Goal: Feedback & Contribution: Submit feedback/report problem

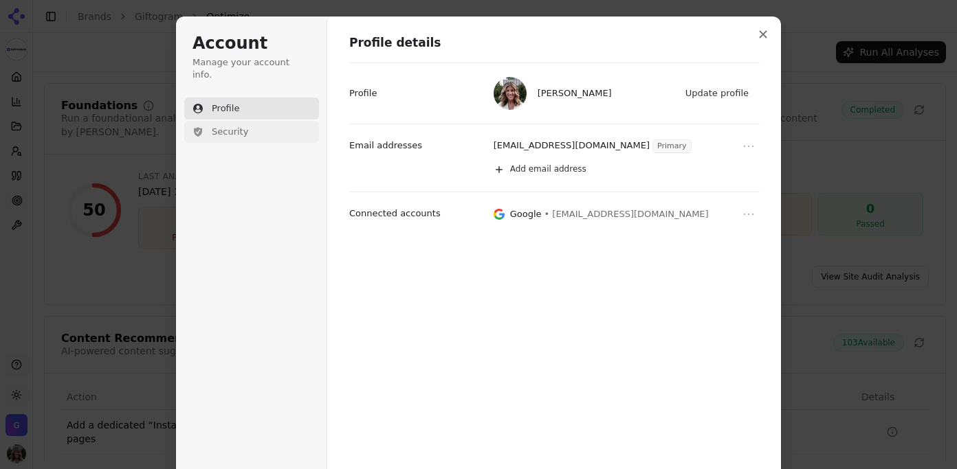
click at [247, 126] on span "Security" at bounding box center [230, 132] width 36 height 12
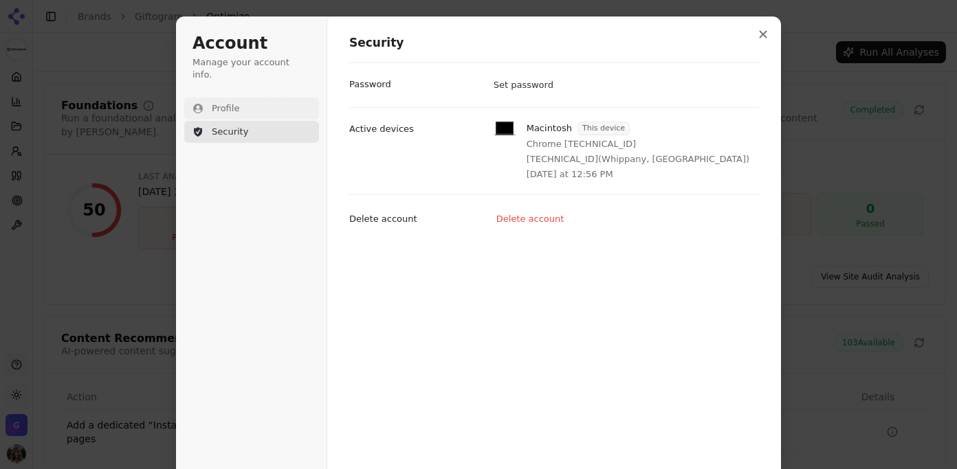
click at [237, 102] on span "Profile" at bounding box center [225, 108] width 27 height 12
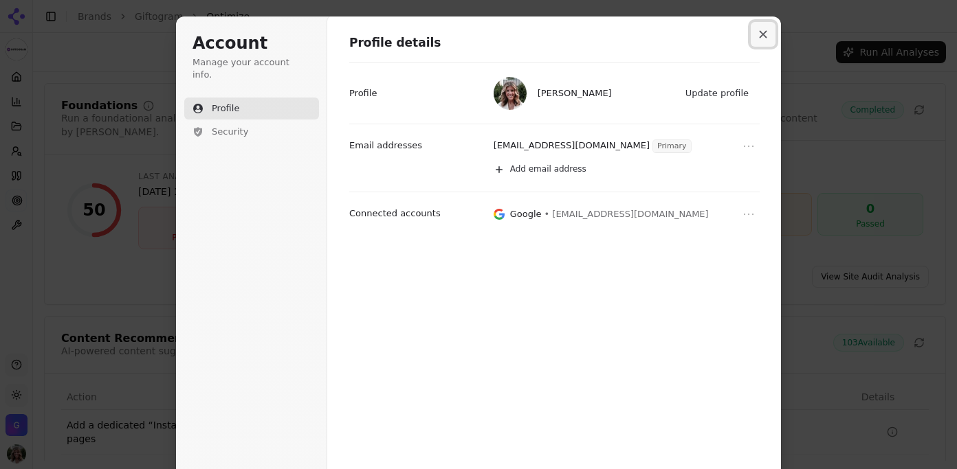
click at [765, 33] on icon "Close modal" at bounding box center [763, 34] width 8 height 8
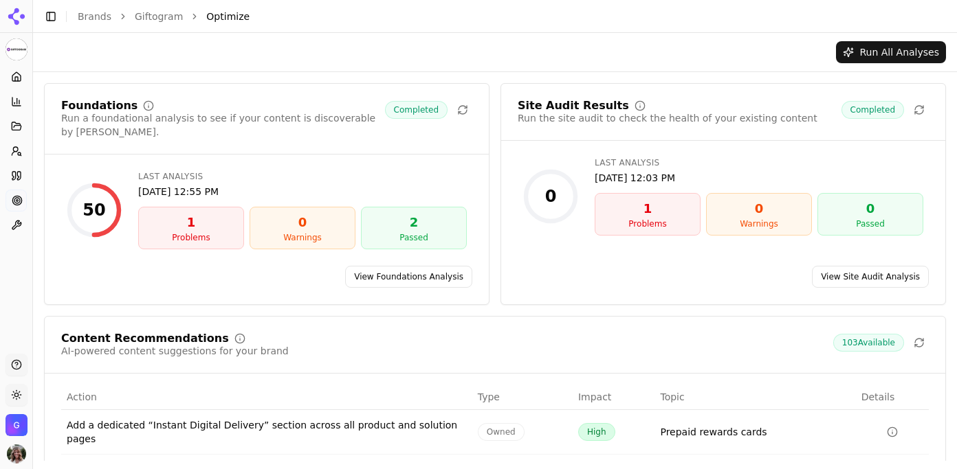
click at [16, 415] on img "Open organization switcher" at bounding box center [16, 425] width 22 height 22
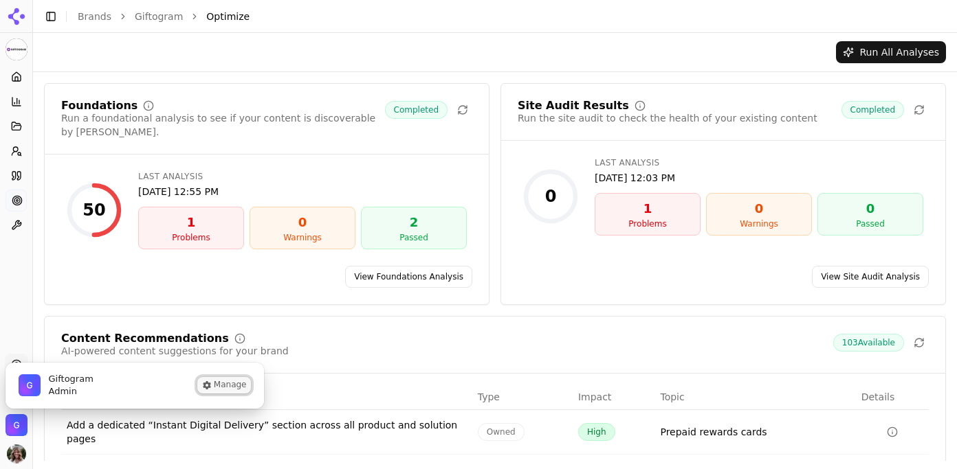
click at [214, 384] on button "Manage" at bounding box center [224, 385] width 54 height 16
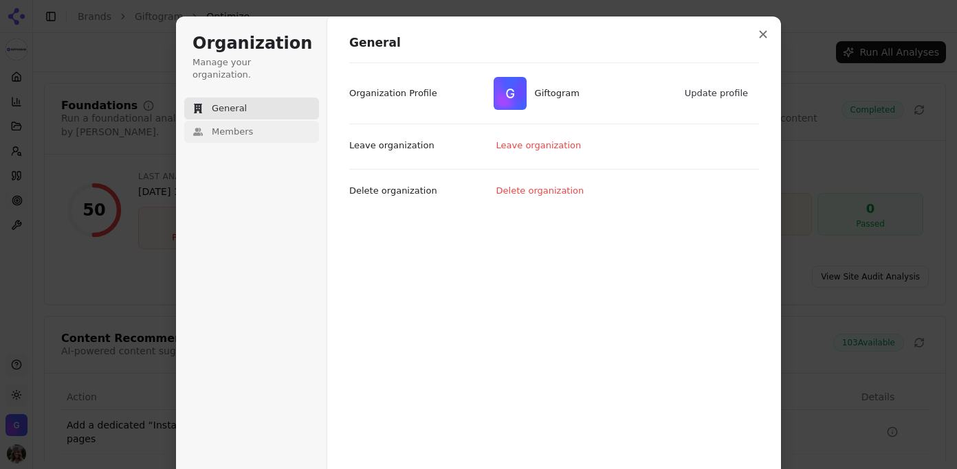
click at [248, 126] on span "Members" at bounding box center [232, 132] width 41 height 12
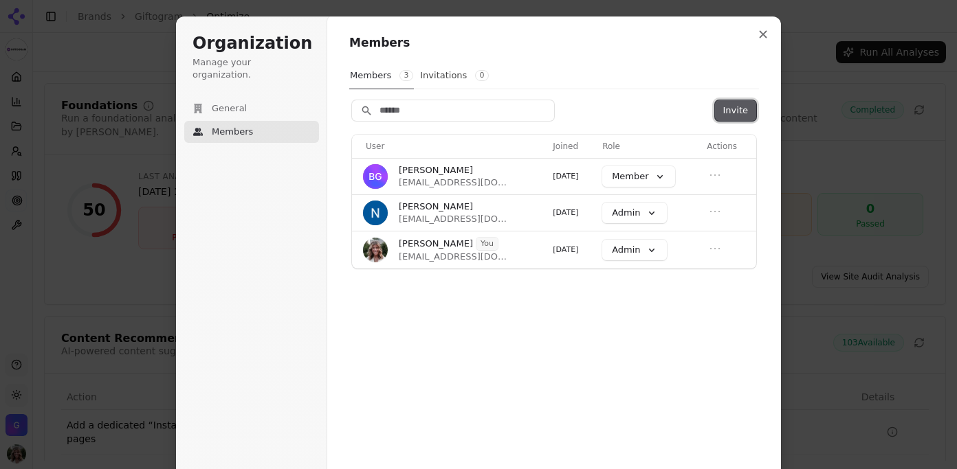
click at [735, 113] on button "Invite" at bounding box center [735, 110] width 41 height 21
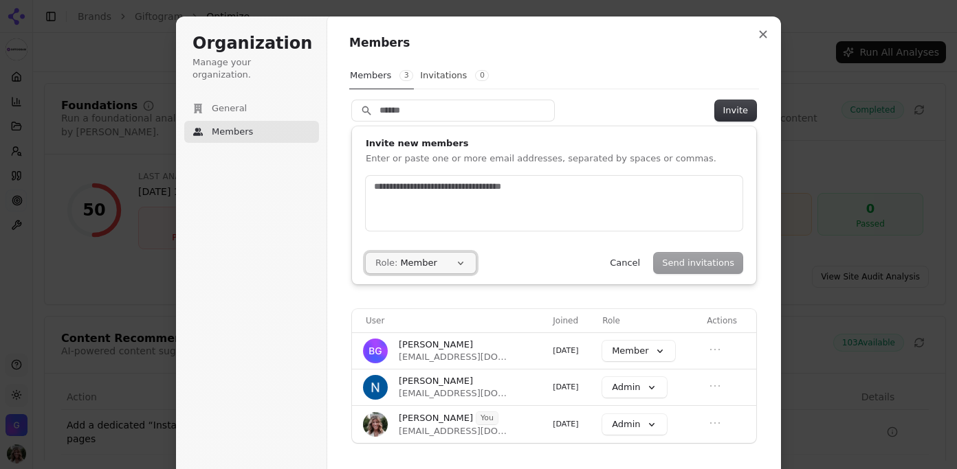
click at [454, 264] on button "Role: Member" at bounding box center [421, 263] width 110 height 21
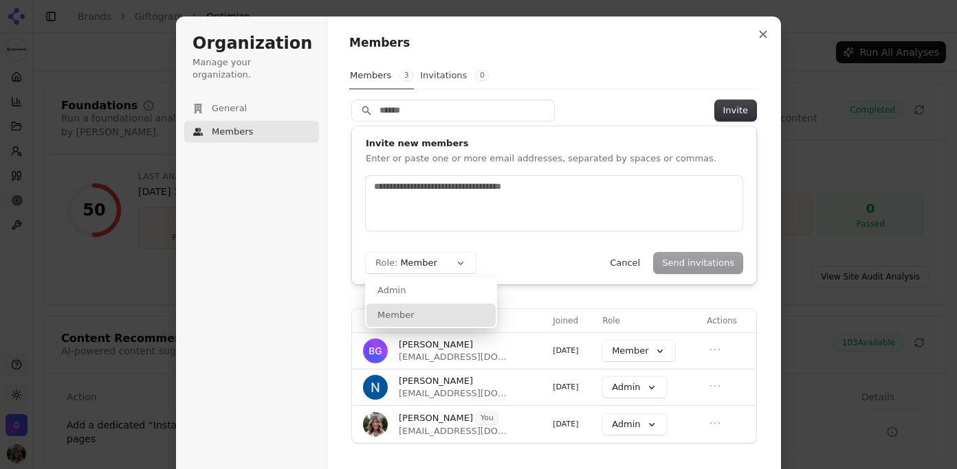
click at [533, 238] on form "Role: Member Admin Member Send invitations Cancel" at bounding box center [554, 225] width 377 height 98
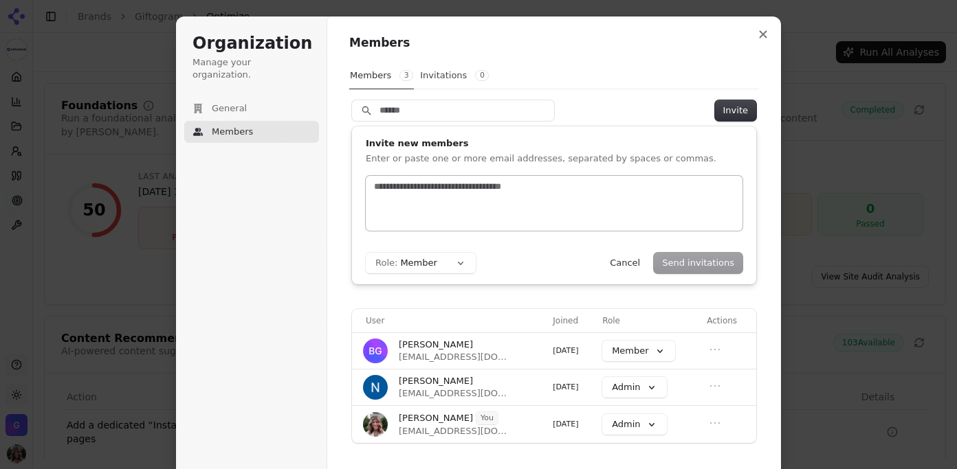
click at [458, 210] on div at bounding box center [554, 203] width 377 height 55
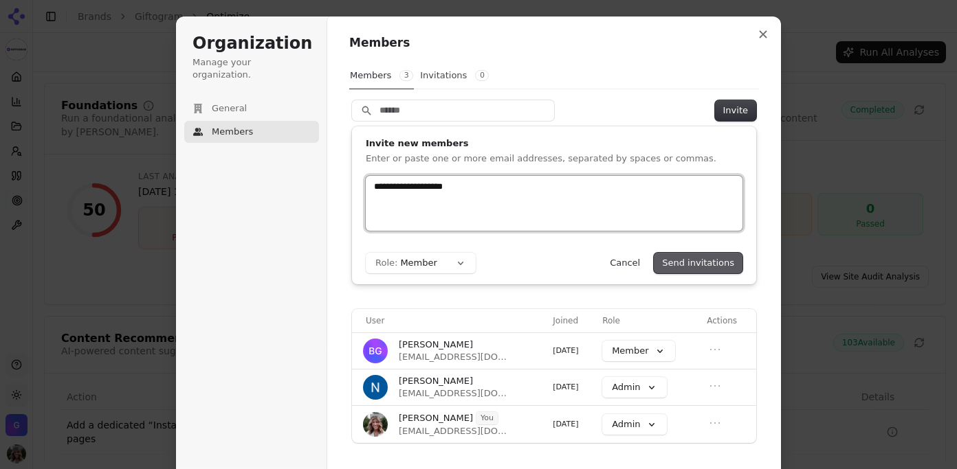
type input "**********"
click at [712, 262] on button "Send invitations" at bounding box center [697, 263] width 89 height 21
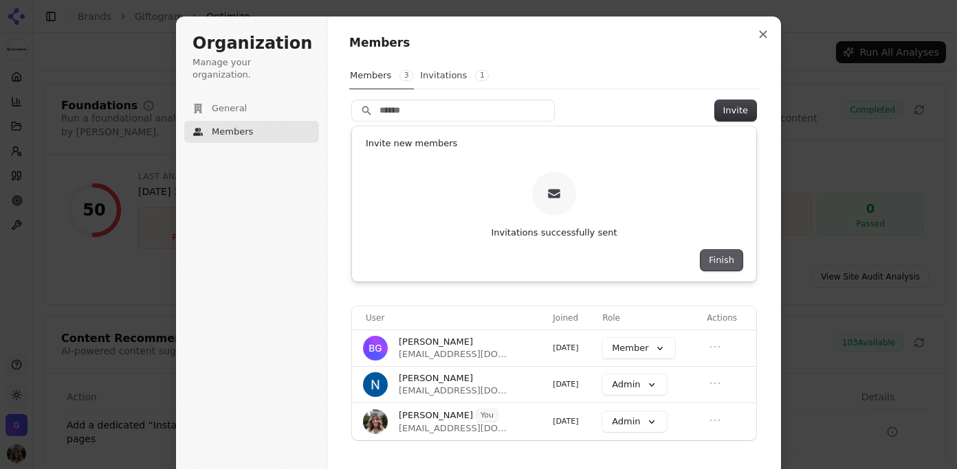
click at [722, 263] on button "Finish" at bounding box center [721, 260] width 42 height 21
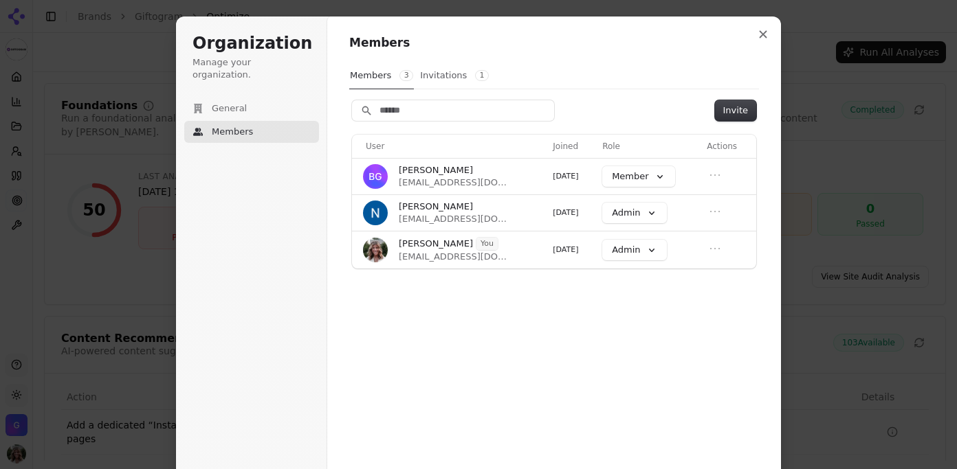
click at [458, 70] on button "Invitations 1" at bounding box center [454, 76] width 70 height 26
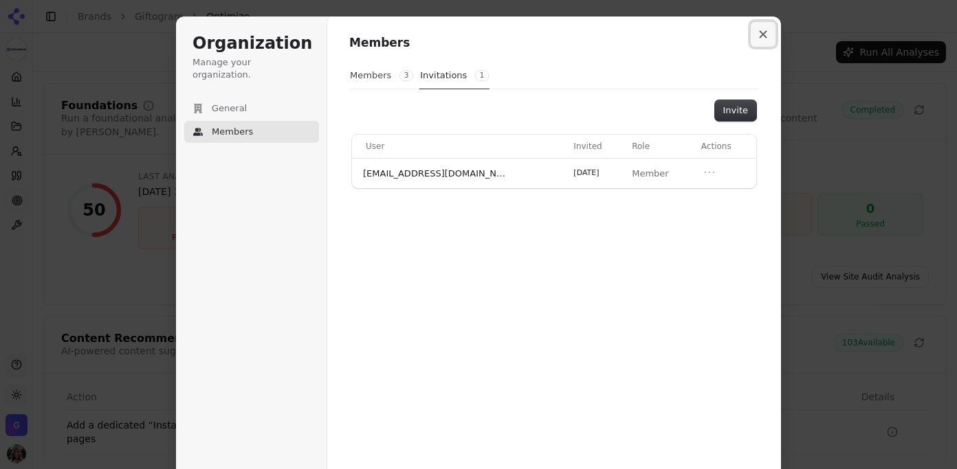
click at [758, 36] on button "Close modal" at bounding box center [762, 34] width 25 height 25
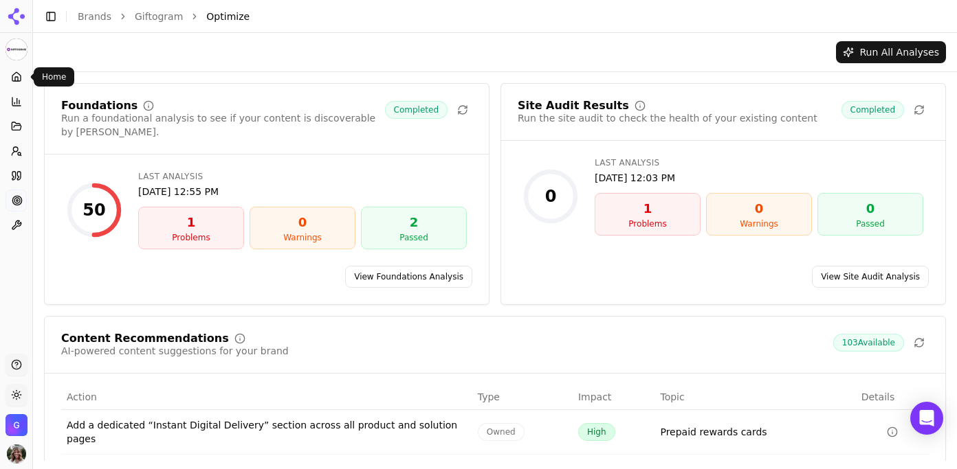
click at [16, 74] on icon at bounding box center [16, 76] width 11 height 11
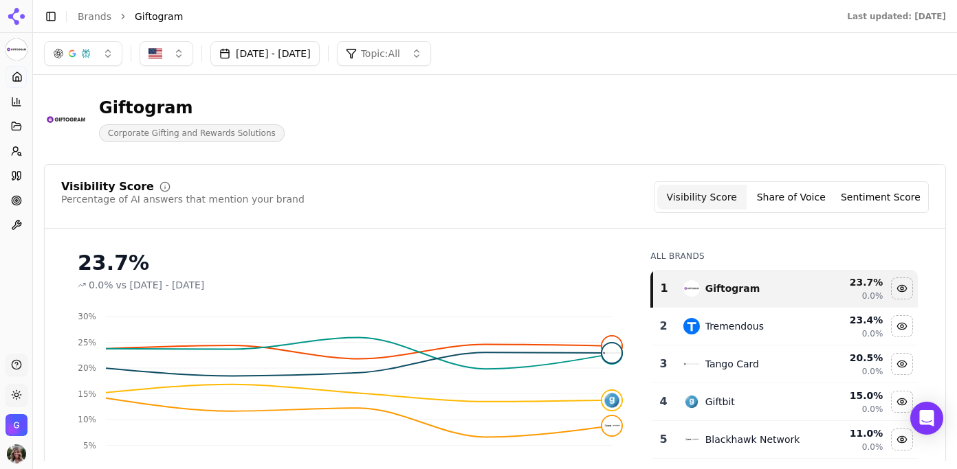
click at [802, 202] on button "Share of Voice" at bounding box center [790, 197] width 89 height 25
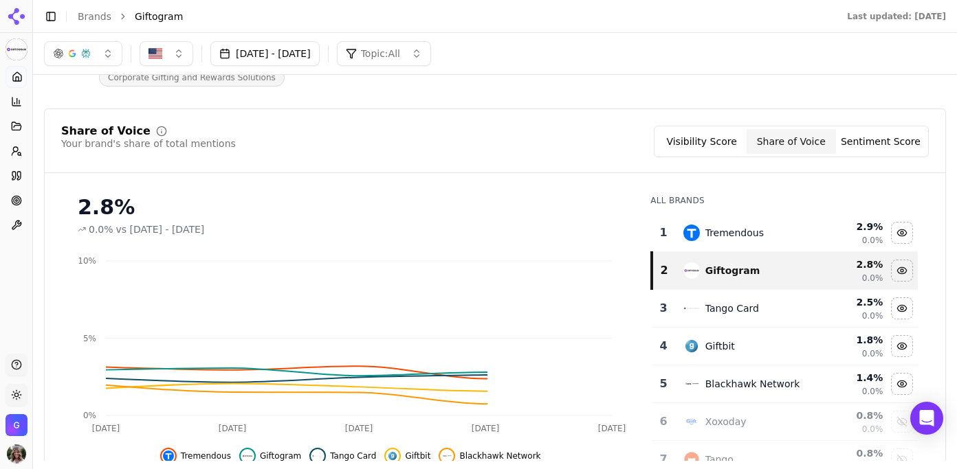
scroll to position [59, 0]
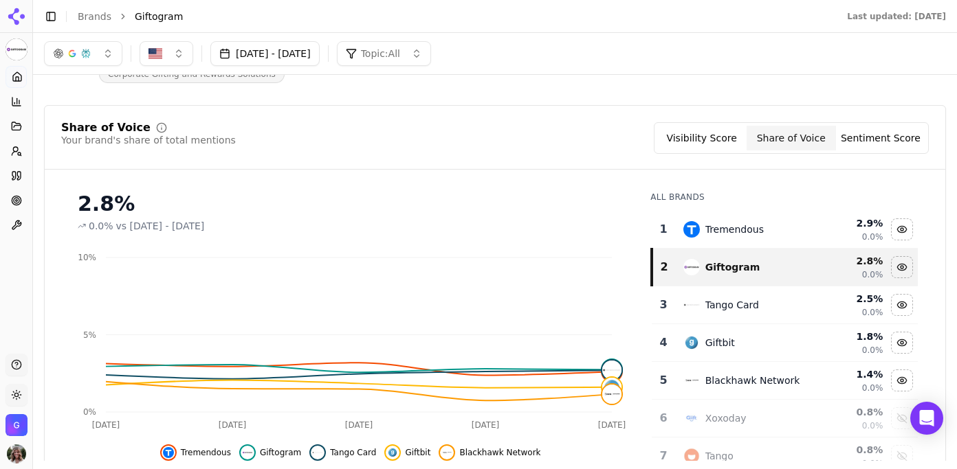
click at [896, 140] on button "Sentiment Score" at bounding box center [880, 138] width 89 height 25
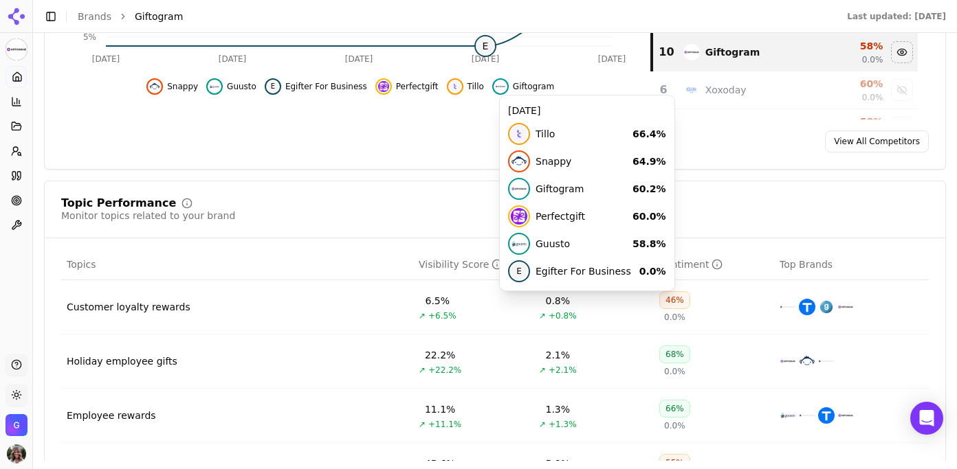
scroll to position [498, 0]
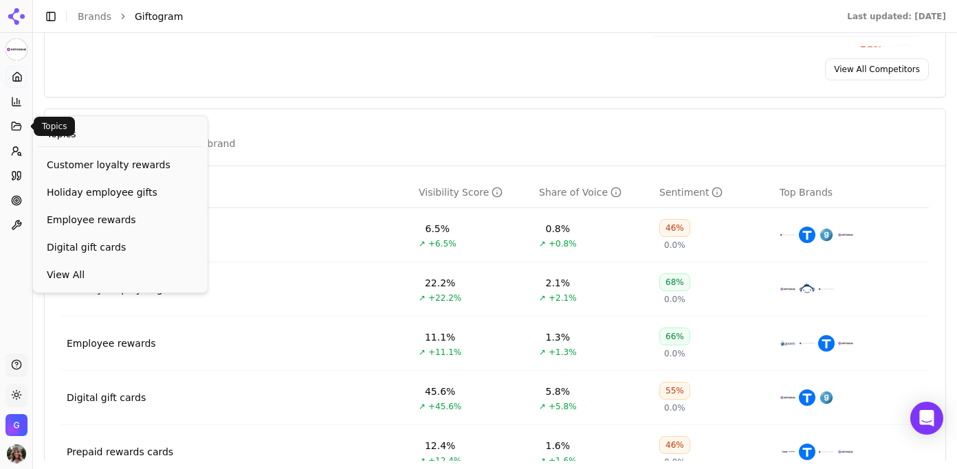
click at [19, 126] on icon at bounding box center [16, 126] width 11 height 11
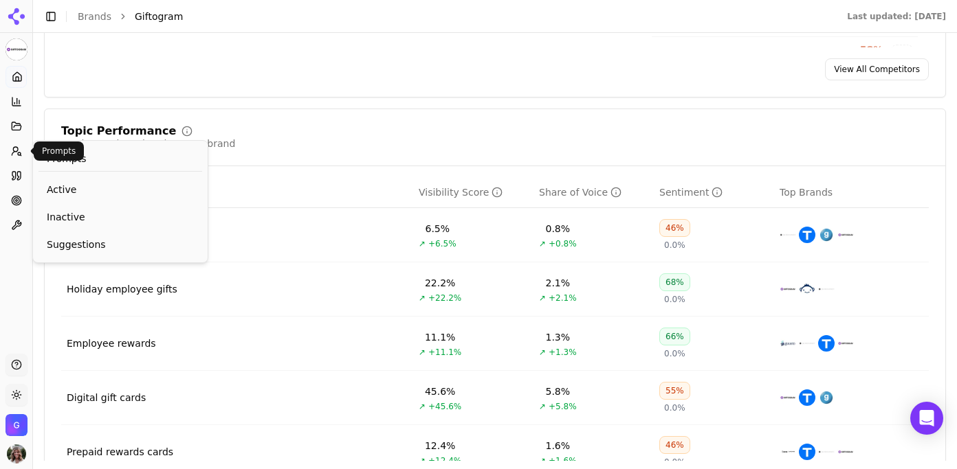
click at [17, 149] on icon at bounding box center [16, 151] width 11 height 11
click at [71, 190] on span "Active" at bounding box center [120, 190] width 147 height 14
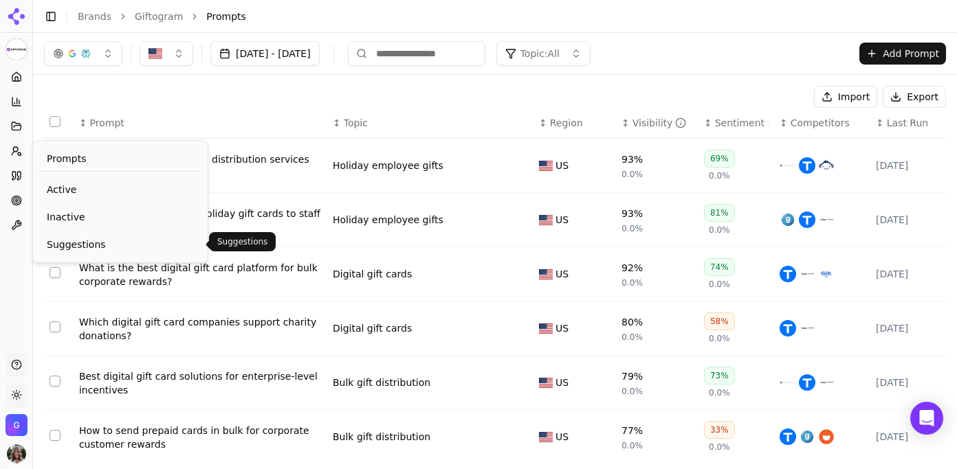
click at [83, 245] on span "Suggestions" at bounding box center [120, 245] width 147 height 14
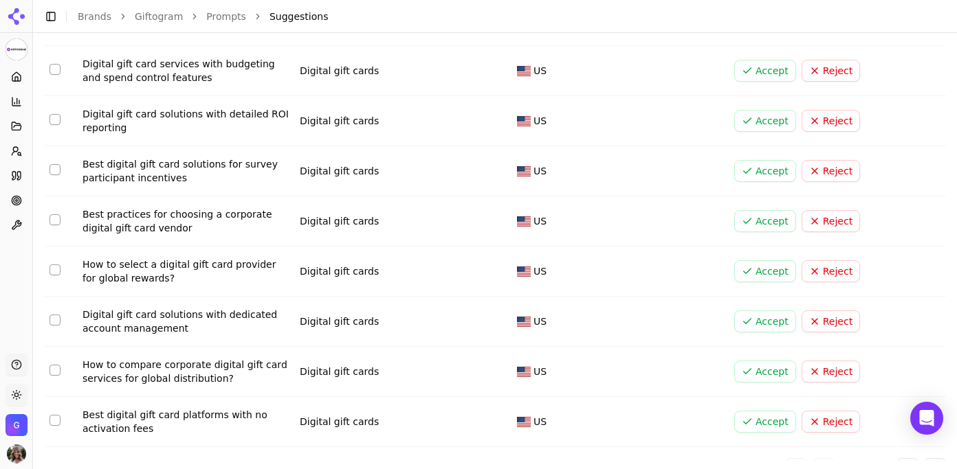
scroll to position [223, 0]
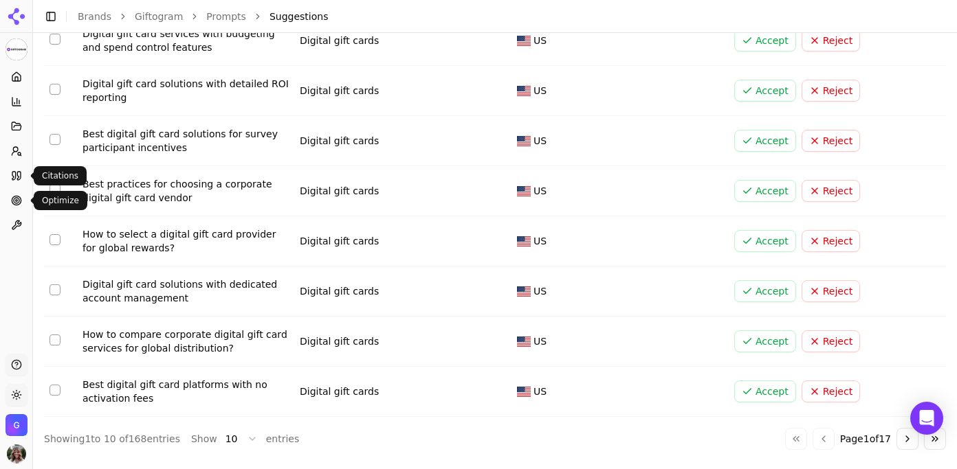
click at [19, 201] on circle at bounding box center [16, 200] width 5 height 5
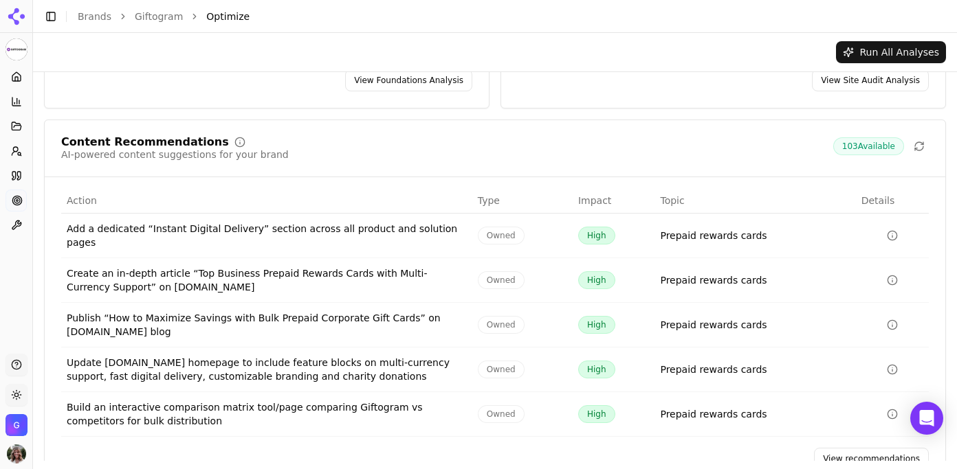
scroll to position [210, 0]
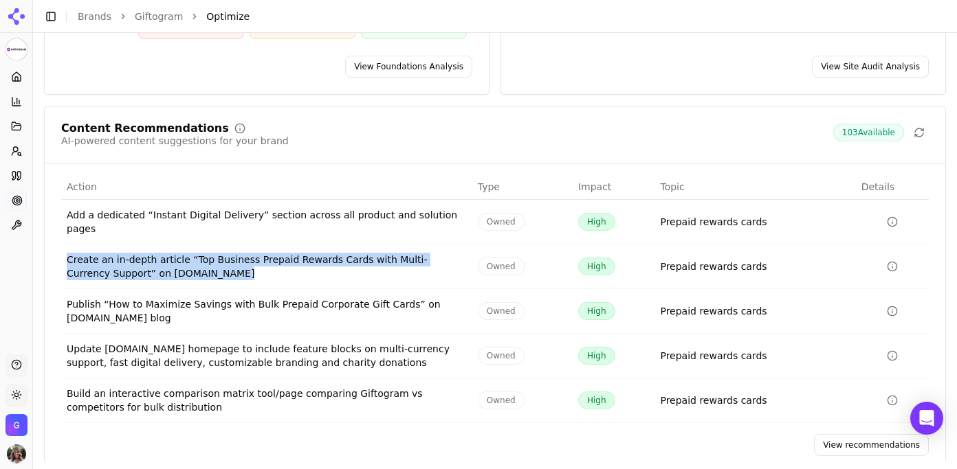
drag, startPoint x: 208, startPoint y: 256, endPoint x: 65, endPoint y: 236, distance: 145.0
click at [65, 245] on td "Create an in-depth article “Top Business Prepaid Rewards Cards with Multi-Curre…" at bounding box center [266, 267] width 411 height 45
copy div "Create an in-depth article “Top Business Prepaid Rewards Cards with Multi-Curre…"
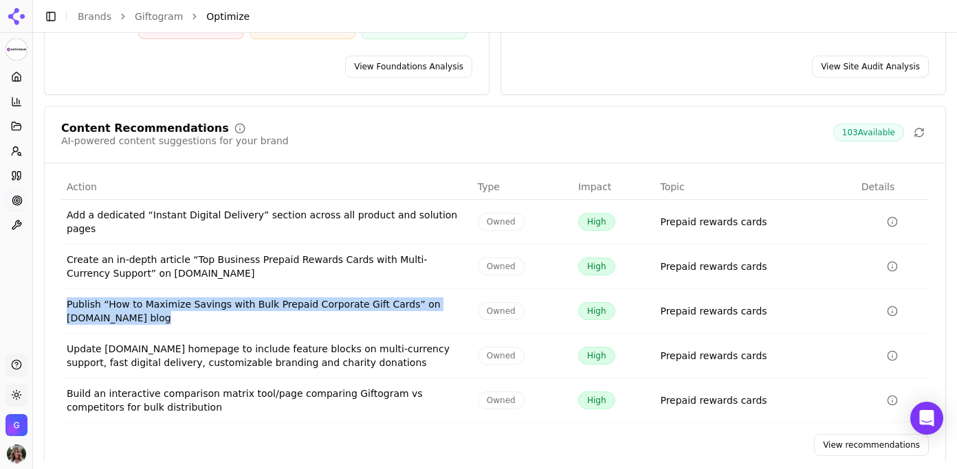
drag, startPoint x: 172, startPoint y: 295, endPoint x: 61, endPoint y: 271, distance: 114.0
click at [61, 289] on td "Publish “How to Maximize Savings with Bulk Prepaid Corporate Gift Cards” on [DO…" at bounding box center [266, 311] width 411 height 45
copy div "Publish “How to Maximize Savings with Bulk Prepaid Corporate Gift Cards” on [DO…"
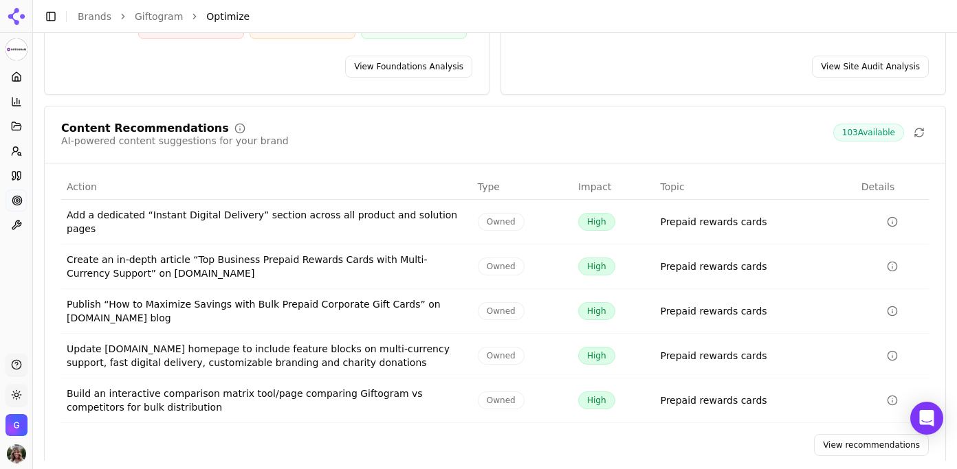
click at [875, 434] on link "View recommendations" at bounding box center [871, 445] width 115 height 22
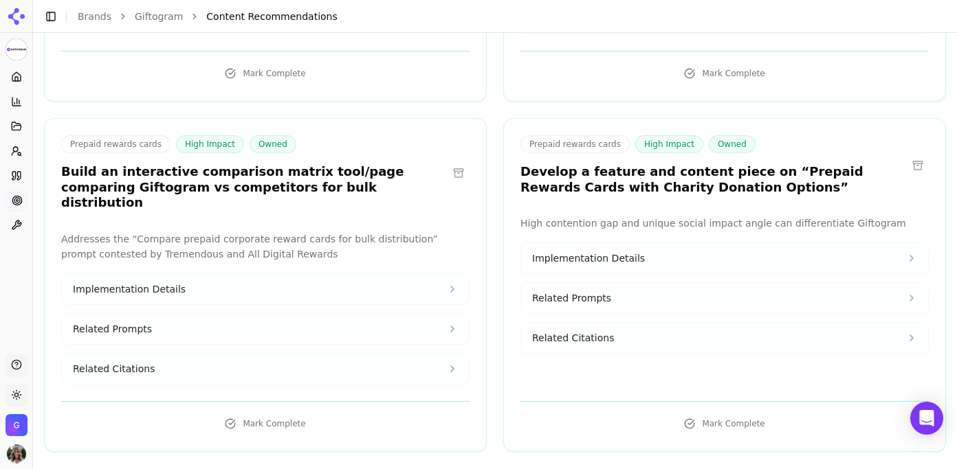
scroll to position [724, 0]
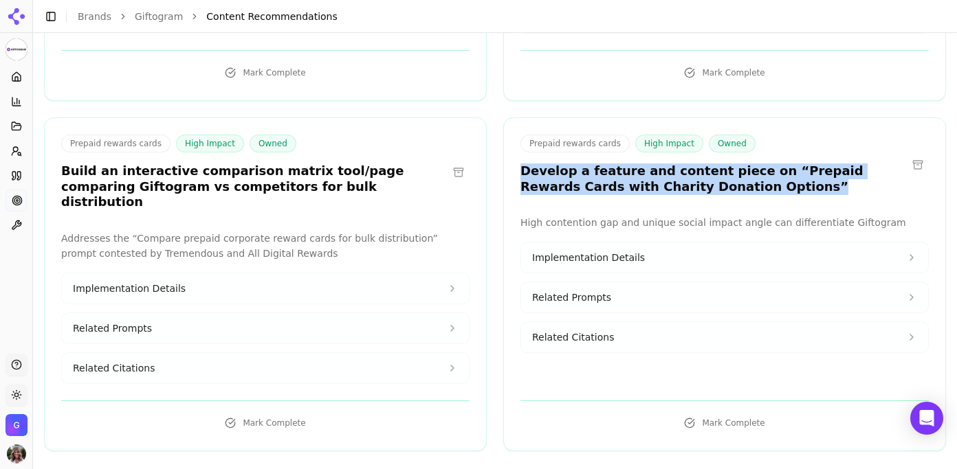
drag, startPoint x: 711, startPoint y: 171, endPoint x: 515, endPoint y: 159, distance: 196.2
click at [515, 159] on div "Prepaid rewards cards High Impact Owned Develop a feature and content piece on …" at bounding box center [724, 167] width 441 height 64
copy h3 "Develop a feature and content piece on “Prepaid Rewards Cards with Charity Dona…"
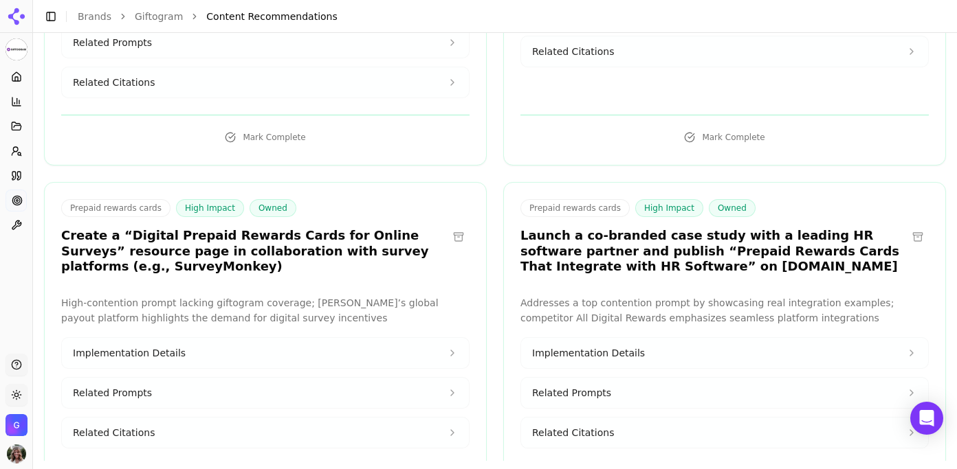
scroll to position [1026, 0]
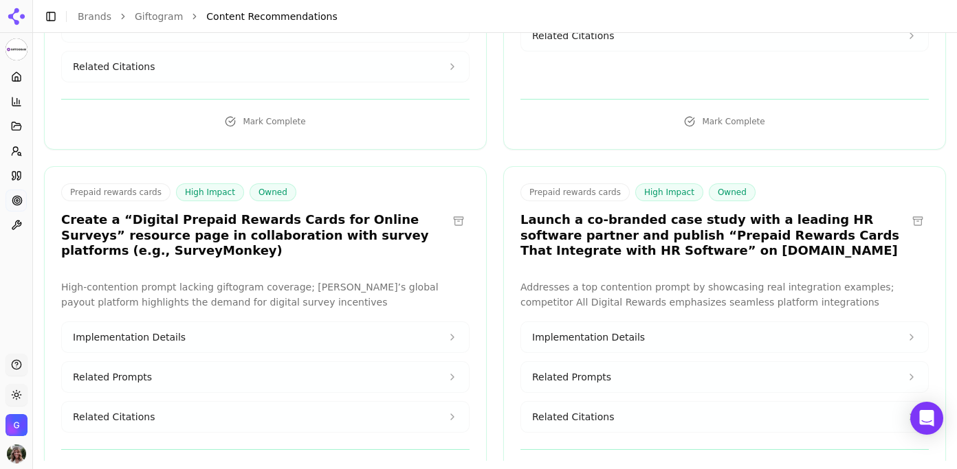
click at [241, 235] on div "Prepaid rewards cards High Impact Owned Create a “Digital Prepaid Rewards Cards…" at bounding box center [265, 333] width 443 height 334
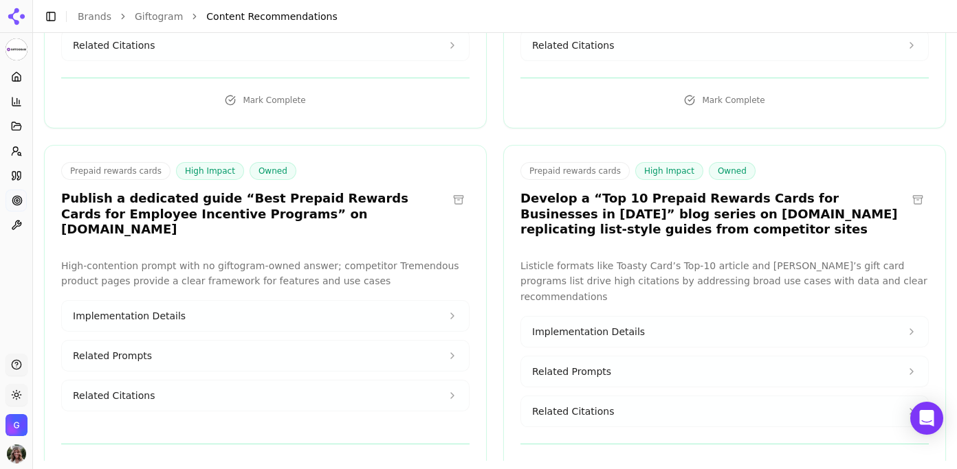
scroll to position [1398, 0]
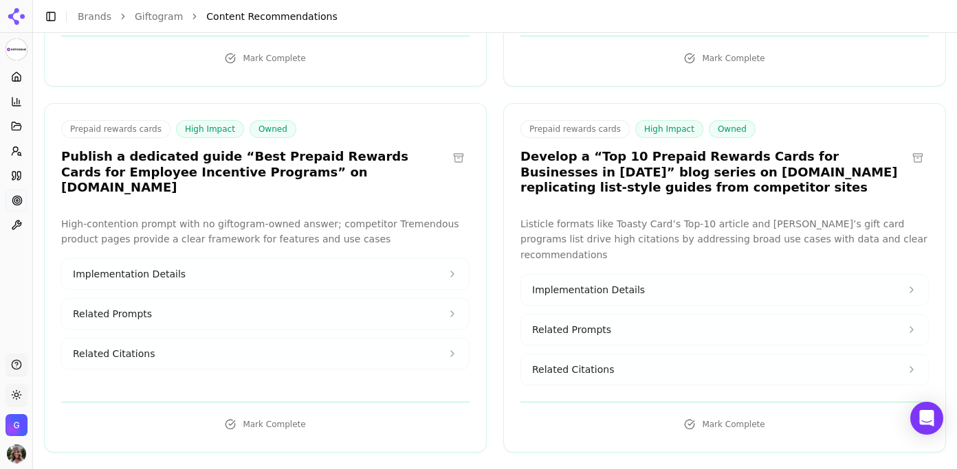
scroll to position [1441, 0]
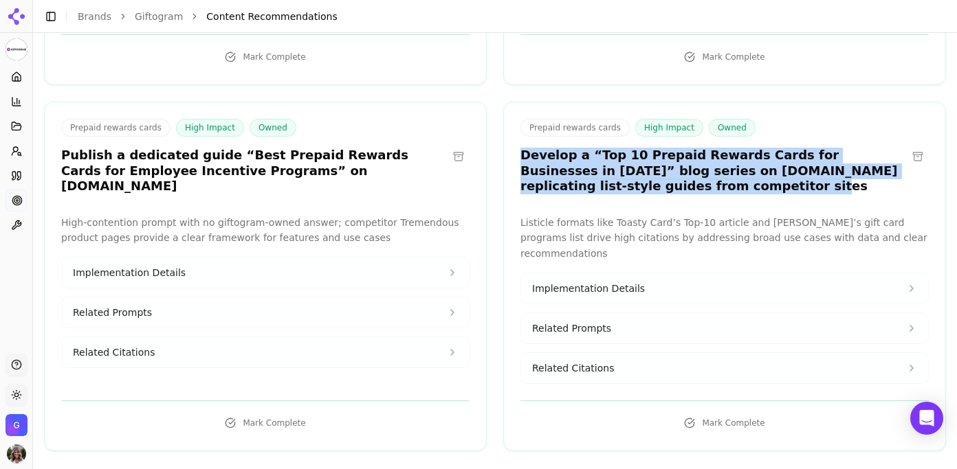
drag, startPoint x: 649, startPoint y: 160, endPoint x: 519, endPoint y: 126, distance: 133.5
click at [519, 126] on div "Prepaid rewards cards High Impact Owned Develop a “Top 10 Prepaid Rewards Cards…" at bounding box center [724, 159] width 441 height 80
copy h3 "Develop a “Top 10 Prepaid Rewards Cards for Businesses in [DATE]” blog series o…"
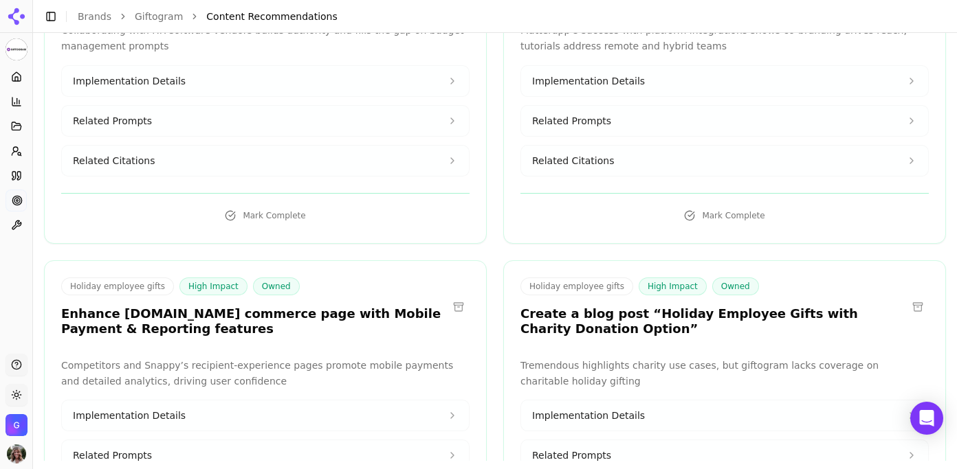
scroll to position [8902, 0]
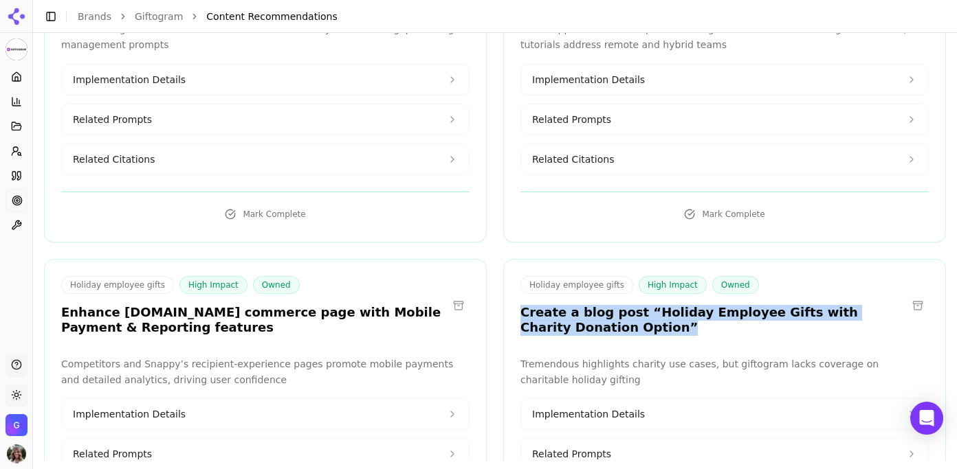
drag, startPoint x: 576, startPoint y: 159, endPoint x: 515, endPoint y: 141, distance: 63.1
click at [515, 276] on div "Holiday employee gifts High Impact Owned Create a blog post “Holiday Employee G…" at bounding box center [724, 308] width 441 height 64
copy h3 "Create a blog post “Holiday Employee Gifts with Charity Donation Option”"
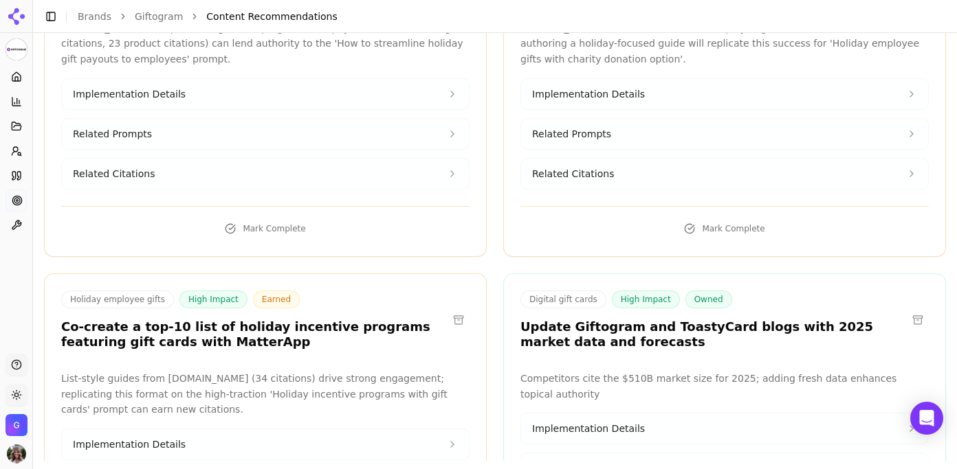
scroll to position [11268, 0]
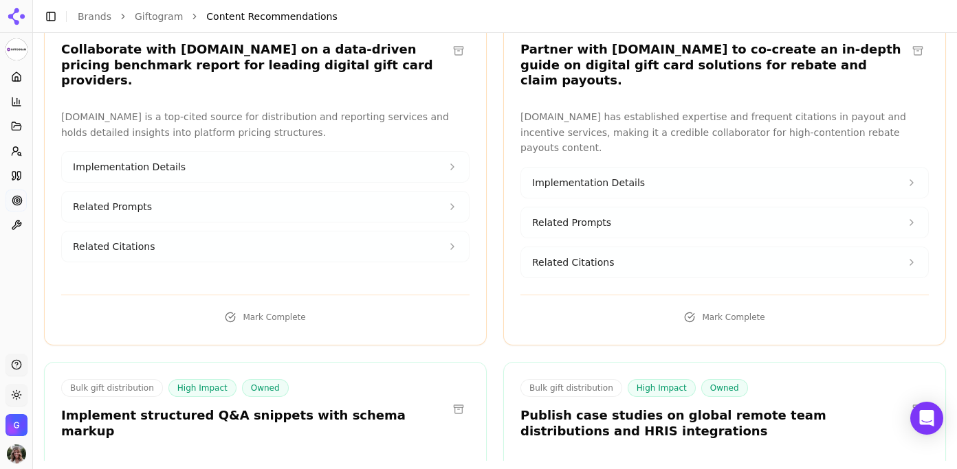
scroll to position [14709, 0]
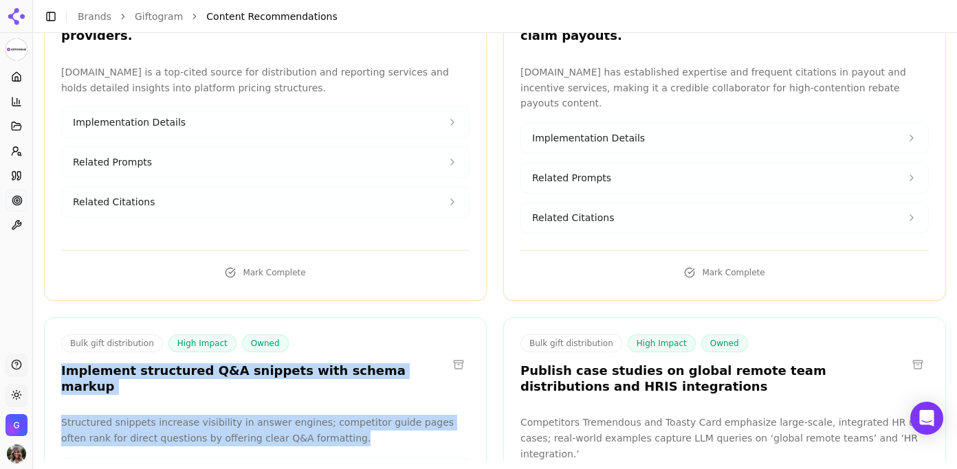
drag, startPoint x: 308, startPoint y: 191, endPoint x: 54, endPoint y: 135, distance: 260.3
copy div "Implement structured Q&A snippets with schema markup Structured snippets increa…"
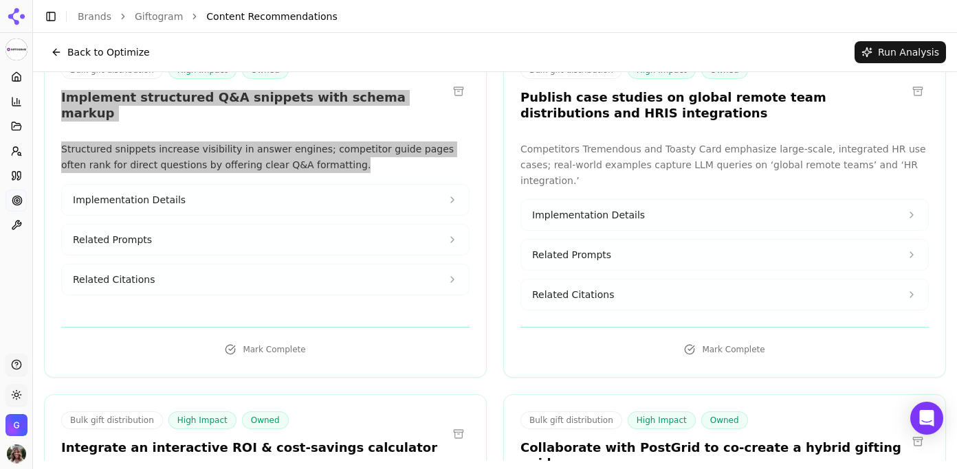
scroll to position [14749, 0]
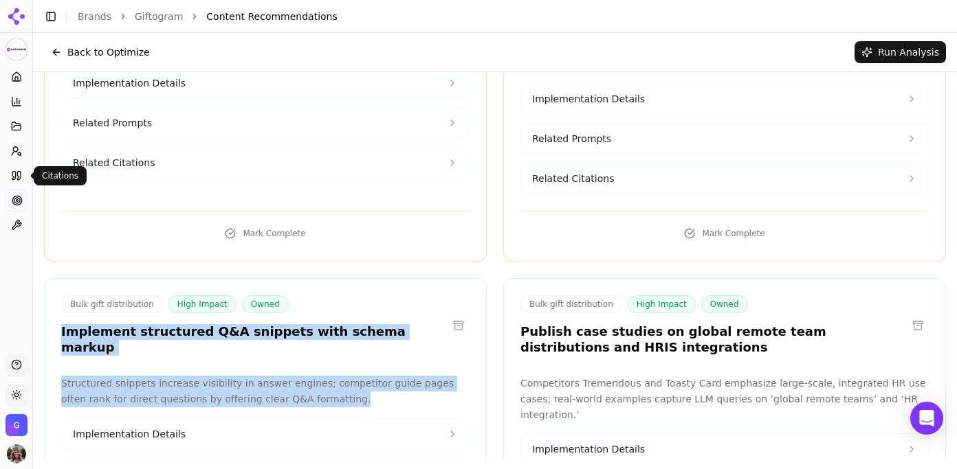
click at [16, 170] on icon at bounding box center [16, 175] width 11 height 11
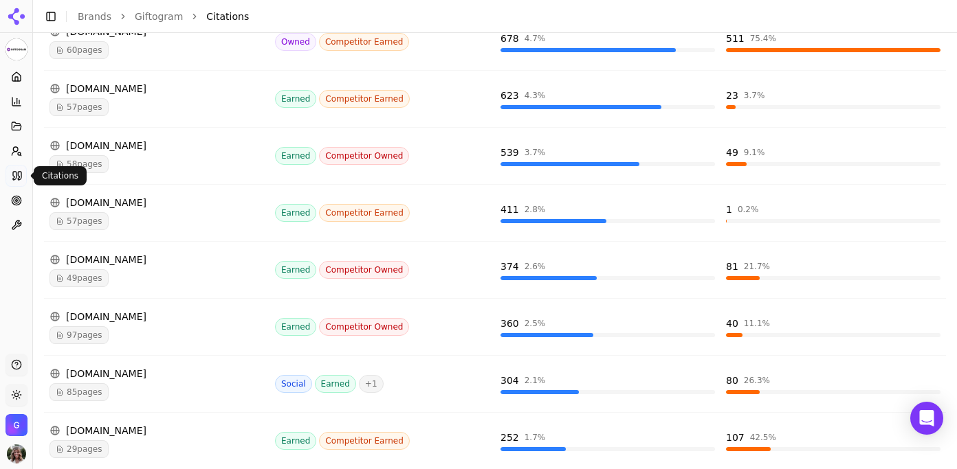
scroll to position [449, 0]
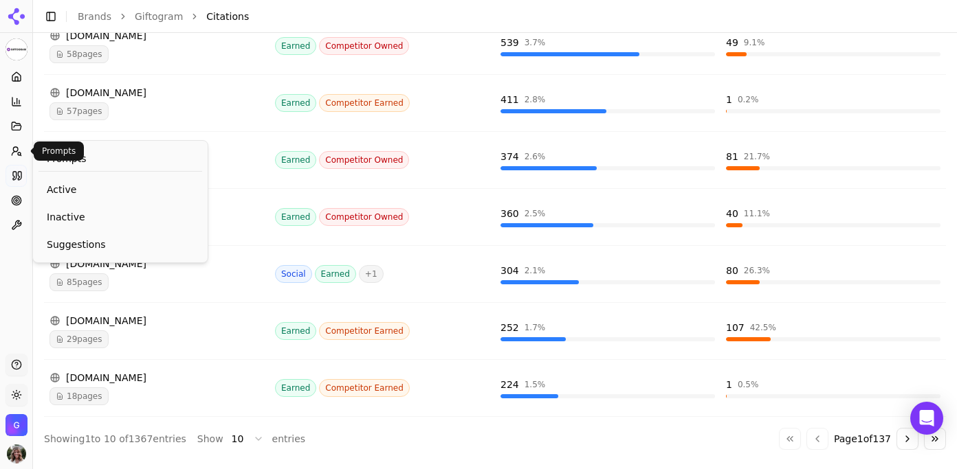
click at [19, 146] on icon at bounding box center [16, 151] width 11 height 11
click at [69, 242] on span "Suggestions" at bounding box center [120, 245] width 147 height 14
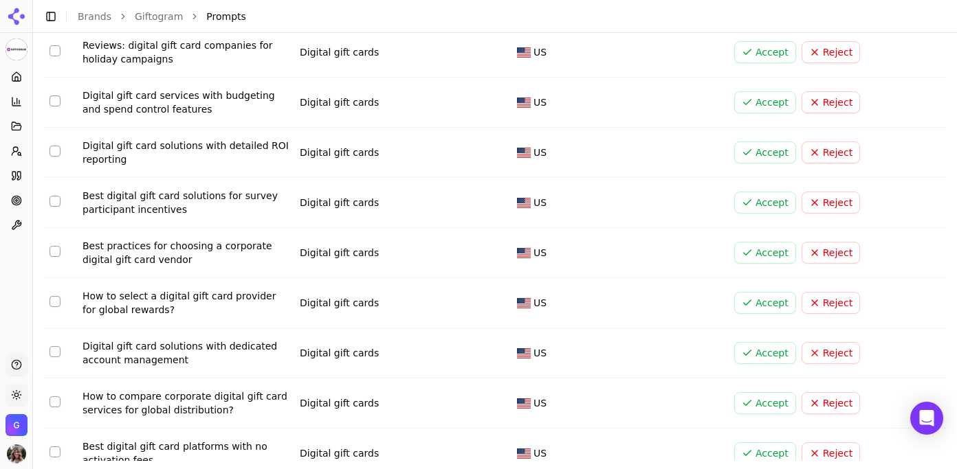
scroll to position [223, 0]
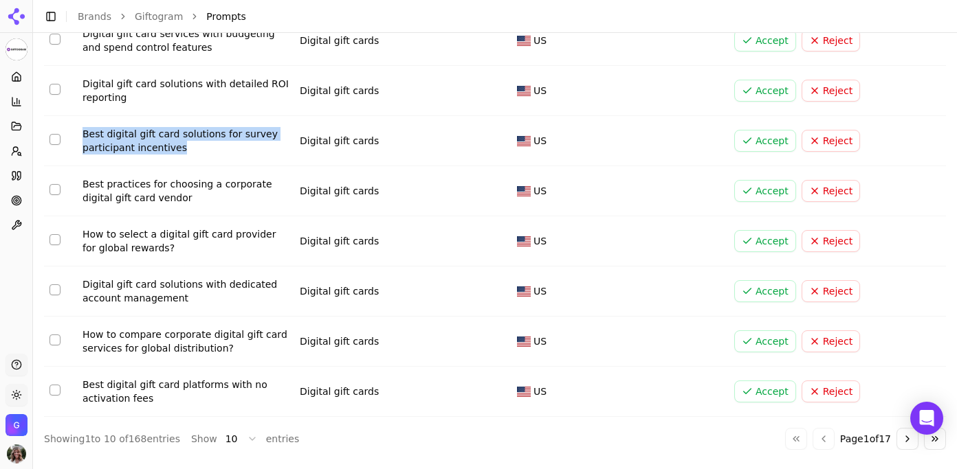
drag, startPoint x: 196, startPoint y: 150, endPoint x: 80, endPoint y: 133, distance: 116.8
click at [80, 133] on td "Best digital gift card solutions for survey participant incentives" at bounding box center [185, 141] width 217 height 50
copy div "Best digital gift card solutions for survey participant incentives"
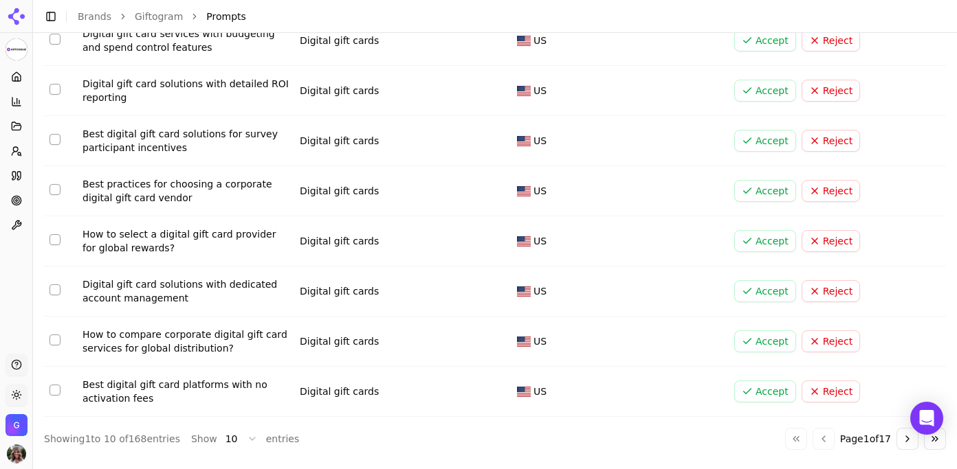
click at [237, 200] on div "Best practices for choosing a corporate digital gift card vendor" at bounding box center [185, 190] width 206 height 27
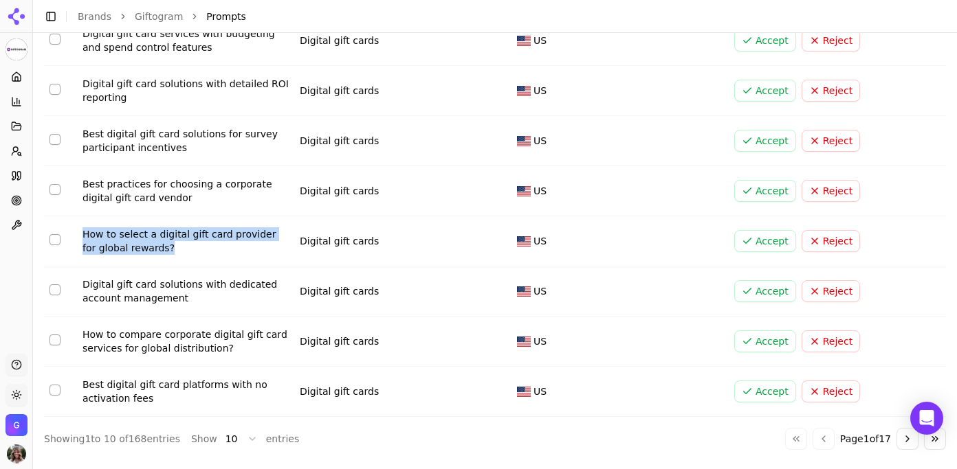
drag, startPoint x: 185, startPoint y: 256, endPoint x: 80, endPoint y: 234, distance: 106.7
click at [80, 234] on td "How to select a digital gift card provider for global rewards?" at bounding box center [185, 241] width 217 height 50
click at [759, 241] on button "Accept" at bounding box center [765, 241] width 62 height 22
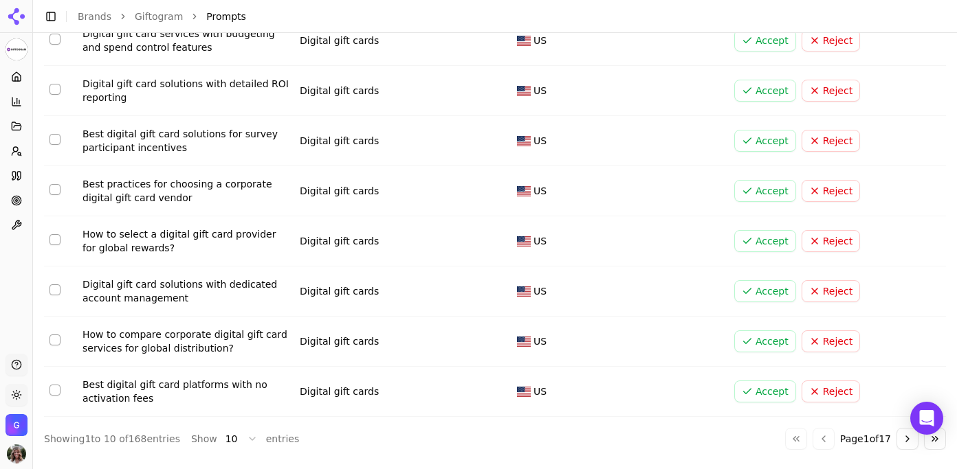
click at [756, 241] on button "Accept" at bounding box center [765, 241] width 62 height 22
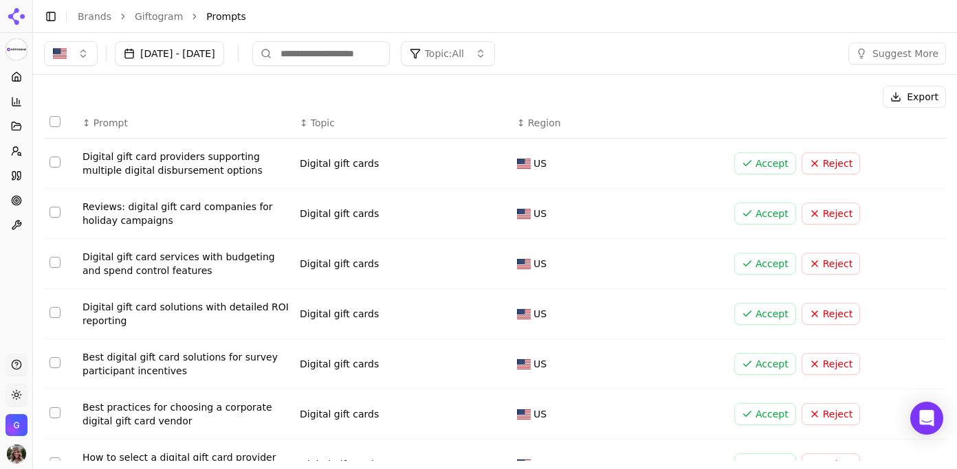
click at [773, 214] on button "Accept" at bounding box center [765, 214] width 62 height 22
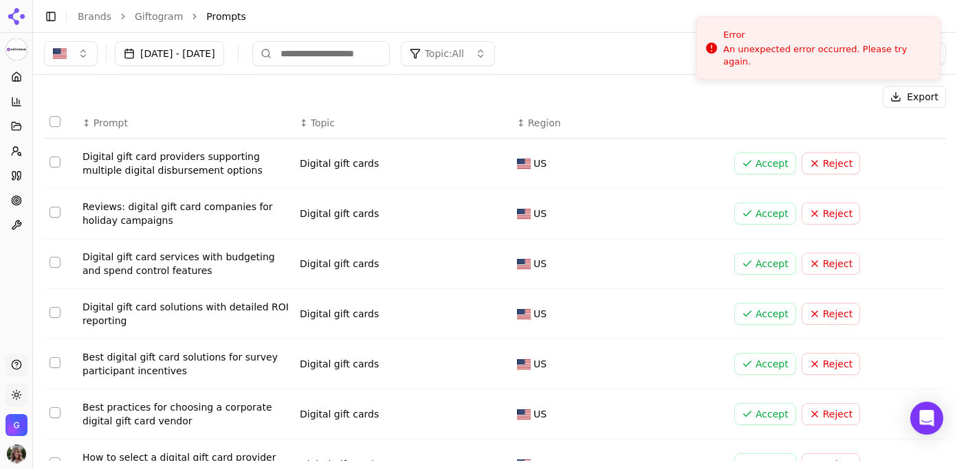
click at [245, 209] on div "Reviews: digital gift card companies for holiday campaigns" at bounding box center [185, 213] width 206 height 27
click at [226, 204] on div "Reviews: digital gift card companies for holiday campaigns" at bounding box center [185, 213] width 206 height 27
click at [671, 91] on div "Export" at bounding box center [495, 97] width 902 height 22
click at [144, 207] on div "Reviews: digital gift card companies for holiday campaigns" at bounding box center [185, 213] width 206 height 27
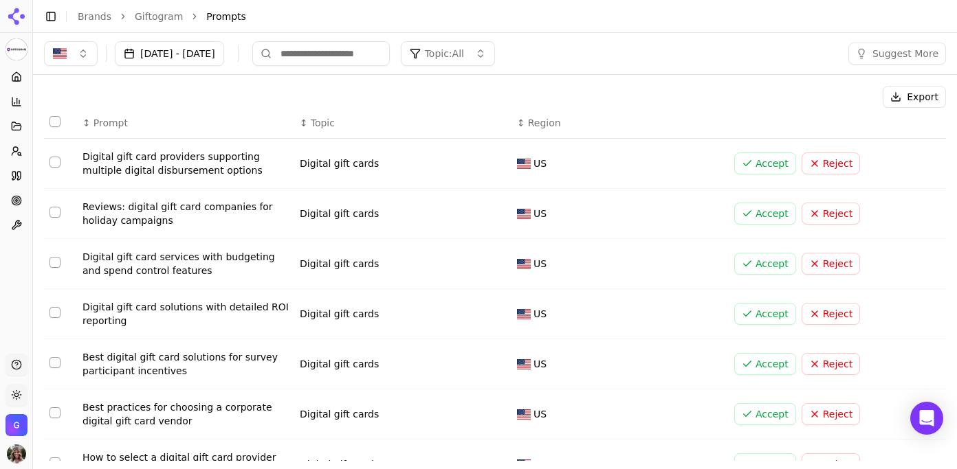
click at [52, 216] on button "Select row 2" at bounding box center [54, 212] width 11 height 11
click at [471, 102] on div "Accept ( 1 ) Reject ( 1 ) Export" at bounding box center [495, 97] width 902 height 22
click at [626, 113] on th "↕ Region" at bounding box center [619, 123] width 217 height 31
click at [56, 210] on button "Select row 2" at bounding box center [54, 212] width 11 height 11
click at [918, 93] on button "Export" at bounding box center [913, 97] width 63 height 22
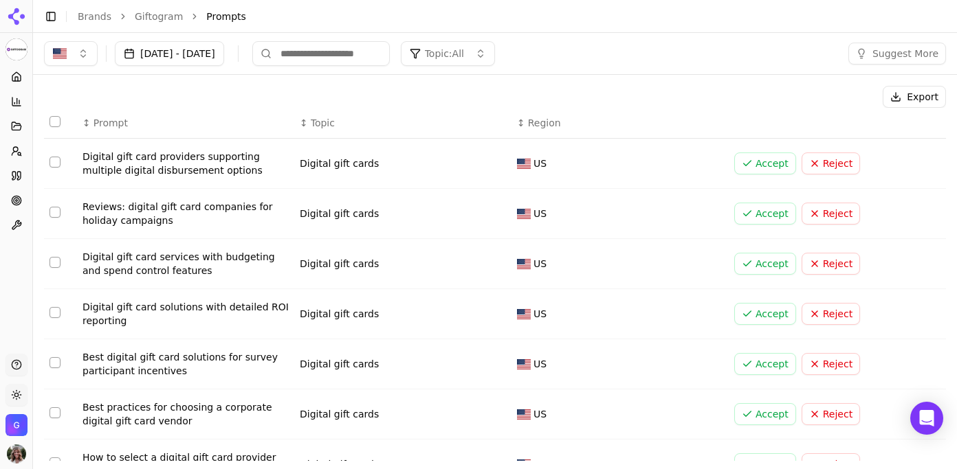
click at [464, 53] on span "Topic: All" at bounding box center [444, 54] width 39 height 14
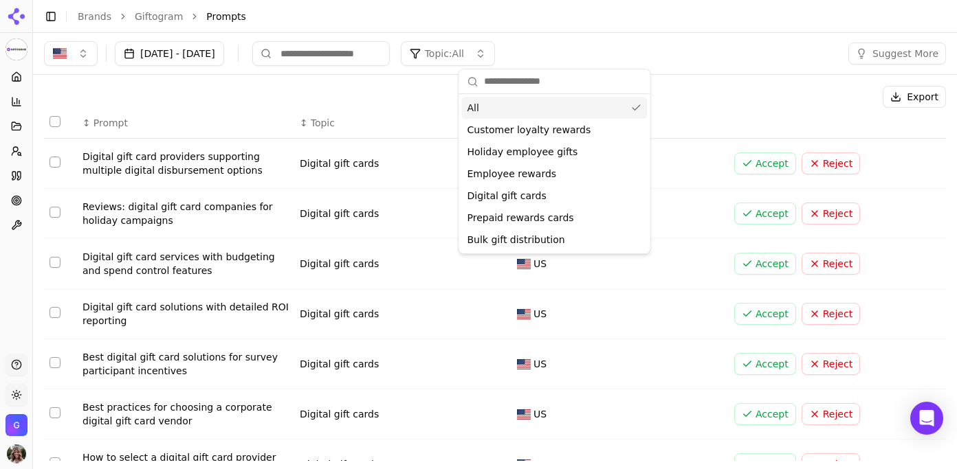
click at [713, 100] on div "Export" at bounding box center [495, 97] width 902 height 22
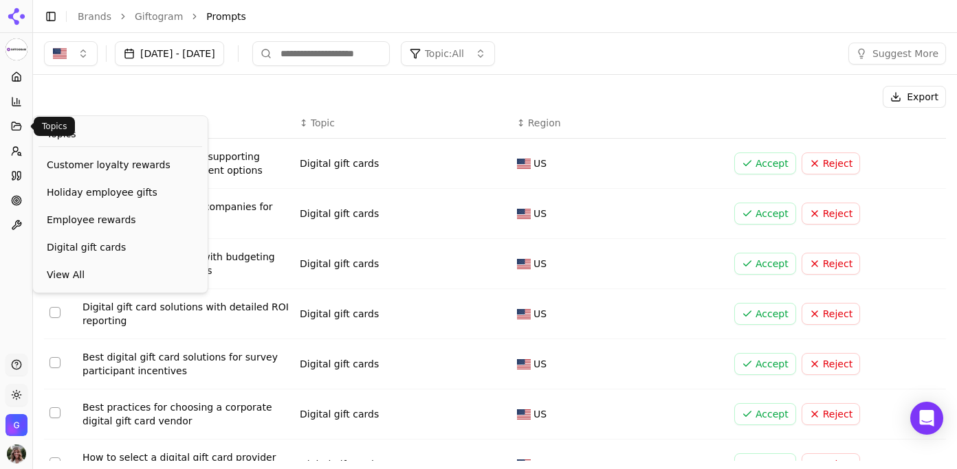
click at [12, 124] on icon at bounding box center [16, 126] width 11 height 11
click at [152, 89] on div "Export" at bounding box center [495, 97] width 902 height 22
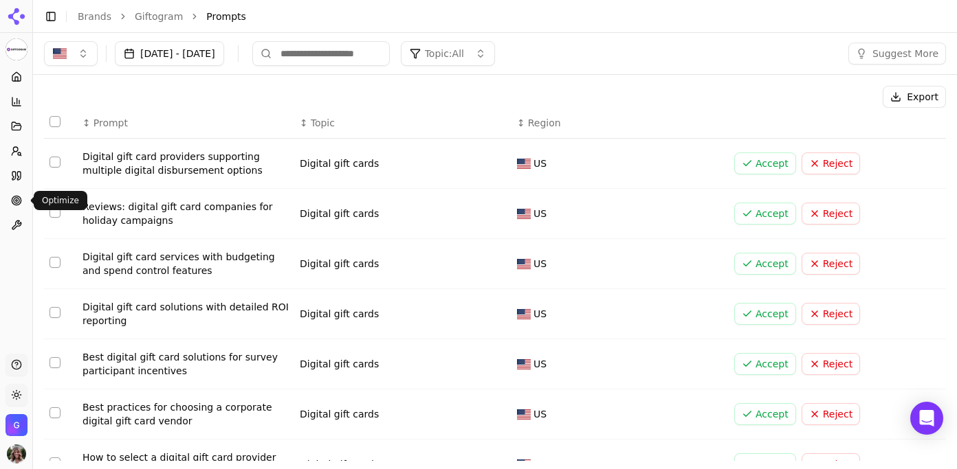
click at [16, 200] on icon at bounding box center [16, 200] width 11 height 11
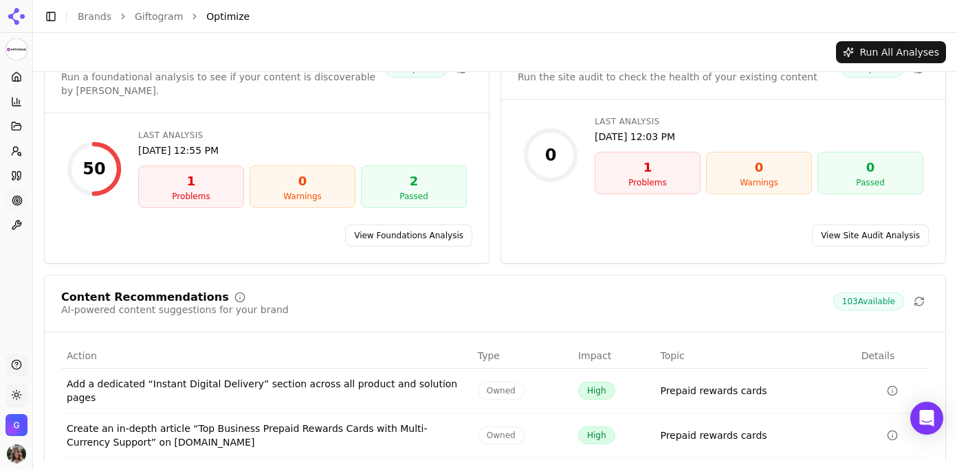
scroll to position [42, 0]
click at [654, 177] on div "Problems" at bounding box center [647, 182] width 93 height 11
click at [874, 224] on link "View Site Audit Analysis" at bounding box center [870, 235] width 117 height 22
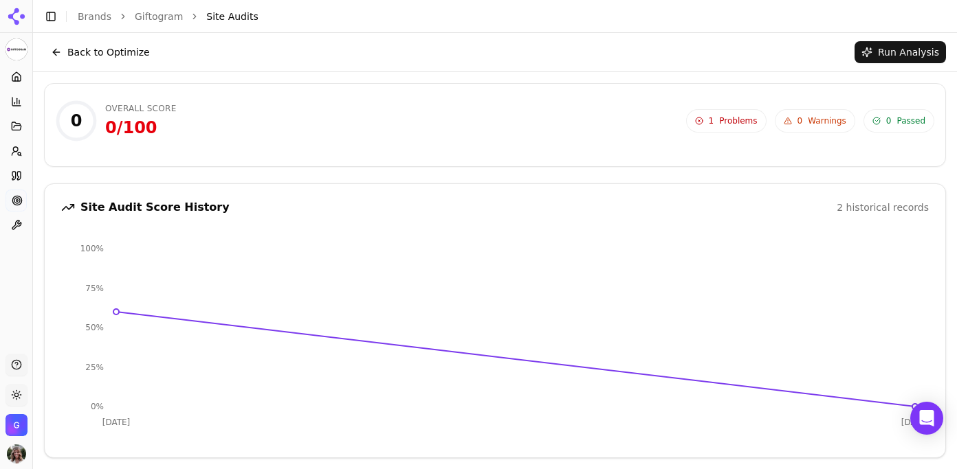
click at [719, 126] on span "1 Problems" at bounding box center [726, 120] width 80 height 23
click at [104, 54] on button "Back to Optimize" at bounding box center [100, 52] width 113 height 22
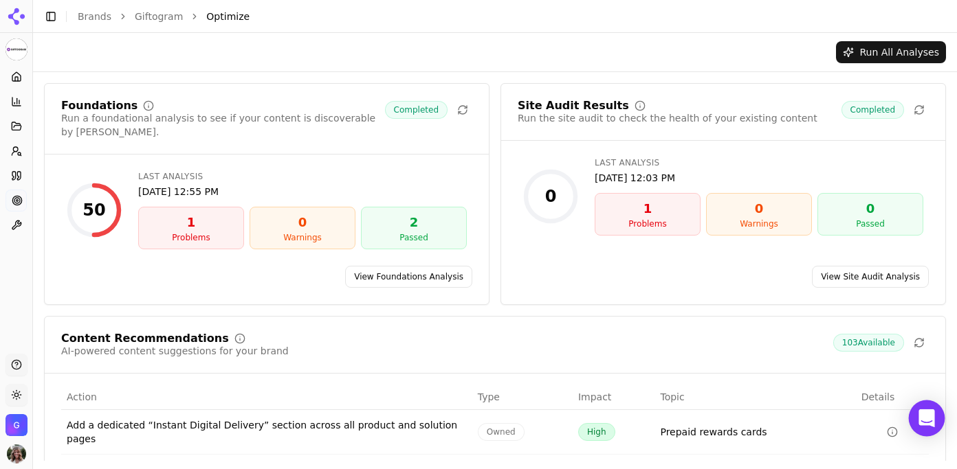
click at [935, 427] on div "Open Intercom Messenger" at bounding box center [926, 419] width 36 height 36
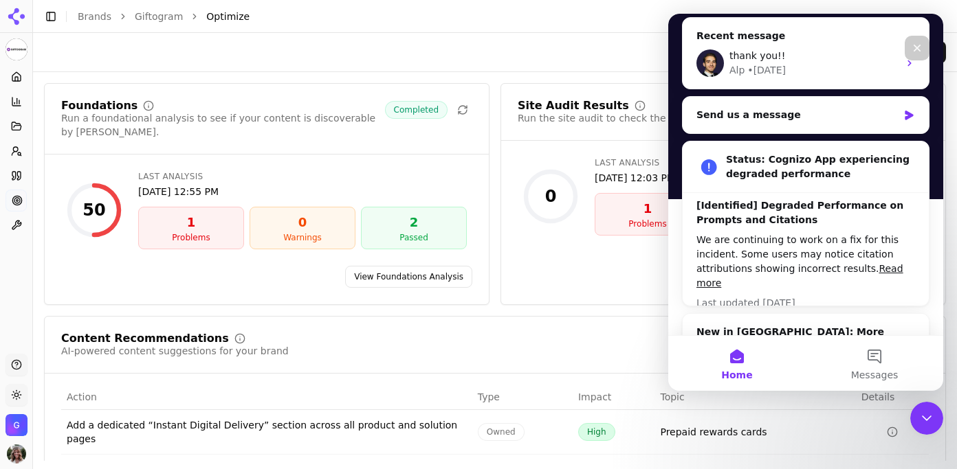
scroll to position [223, 0]
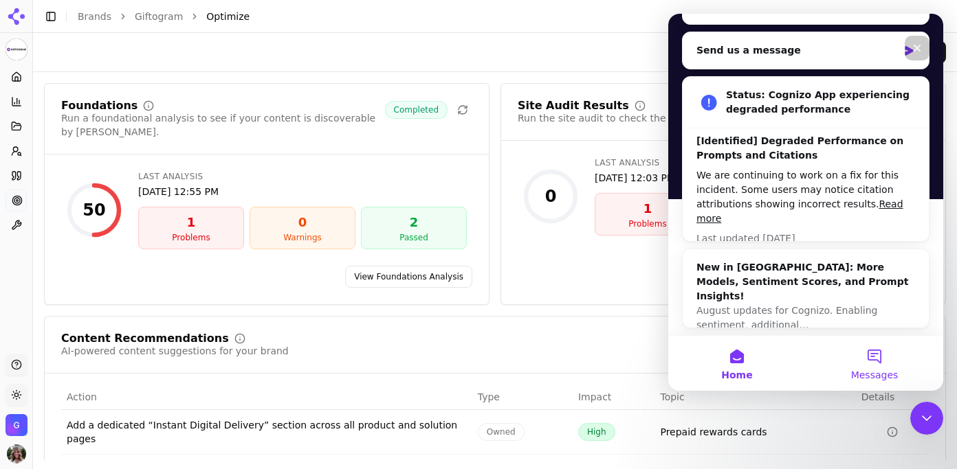
click at [878, 361] on button "Messages" at bounding box center [873, 363] width 137 height 55
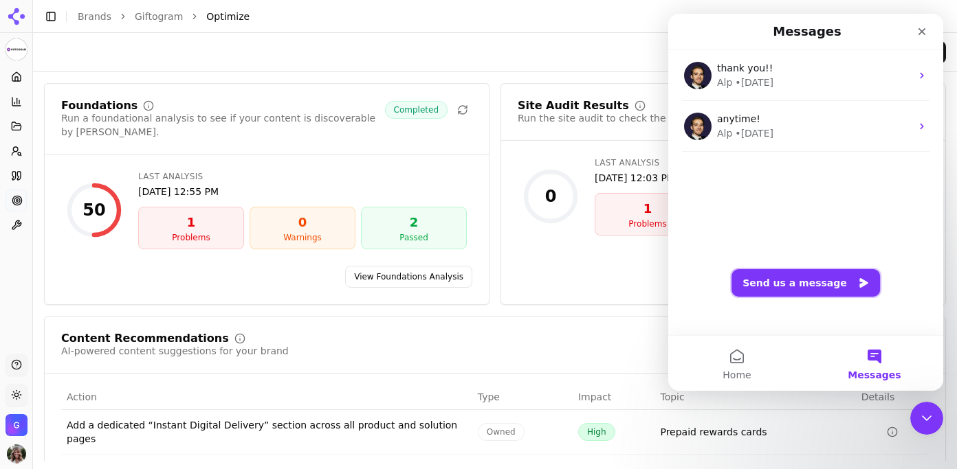
click at [792, 280] on button "Send us a message" at bounding box center [805, 282] width 148 height 27
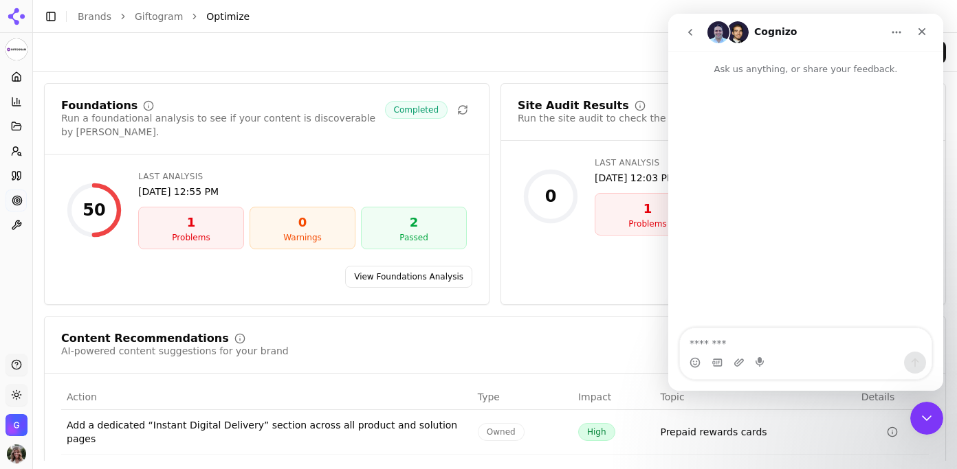
click at [735, 337] on textarea "Message…" at bounding box center [806, 339] width 252 height 23
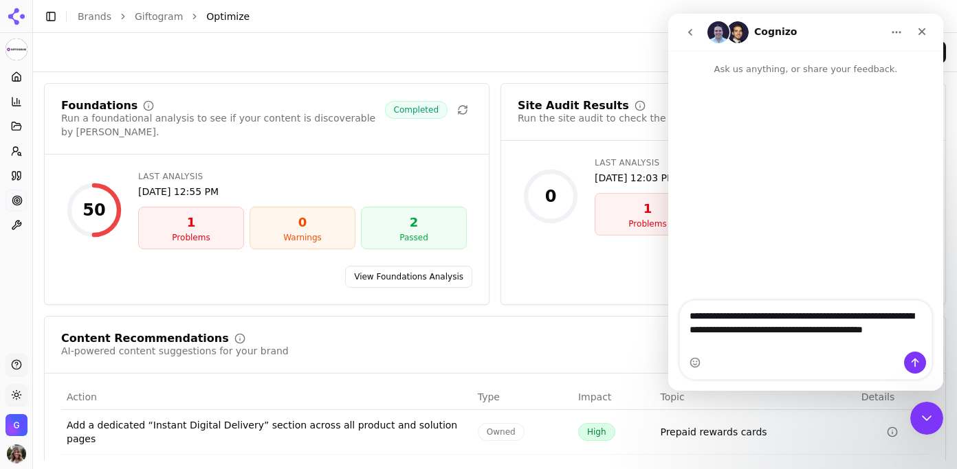
type textarea "**********"
